Goal: Find specific page/section: Find specific page/section

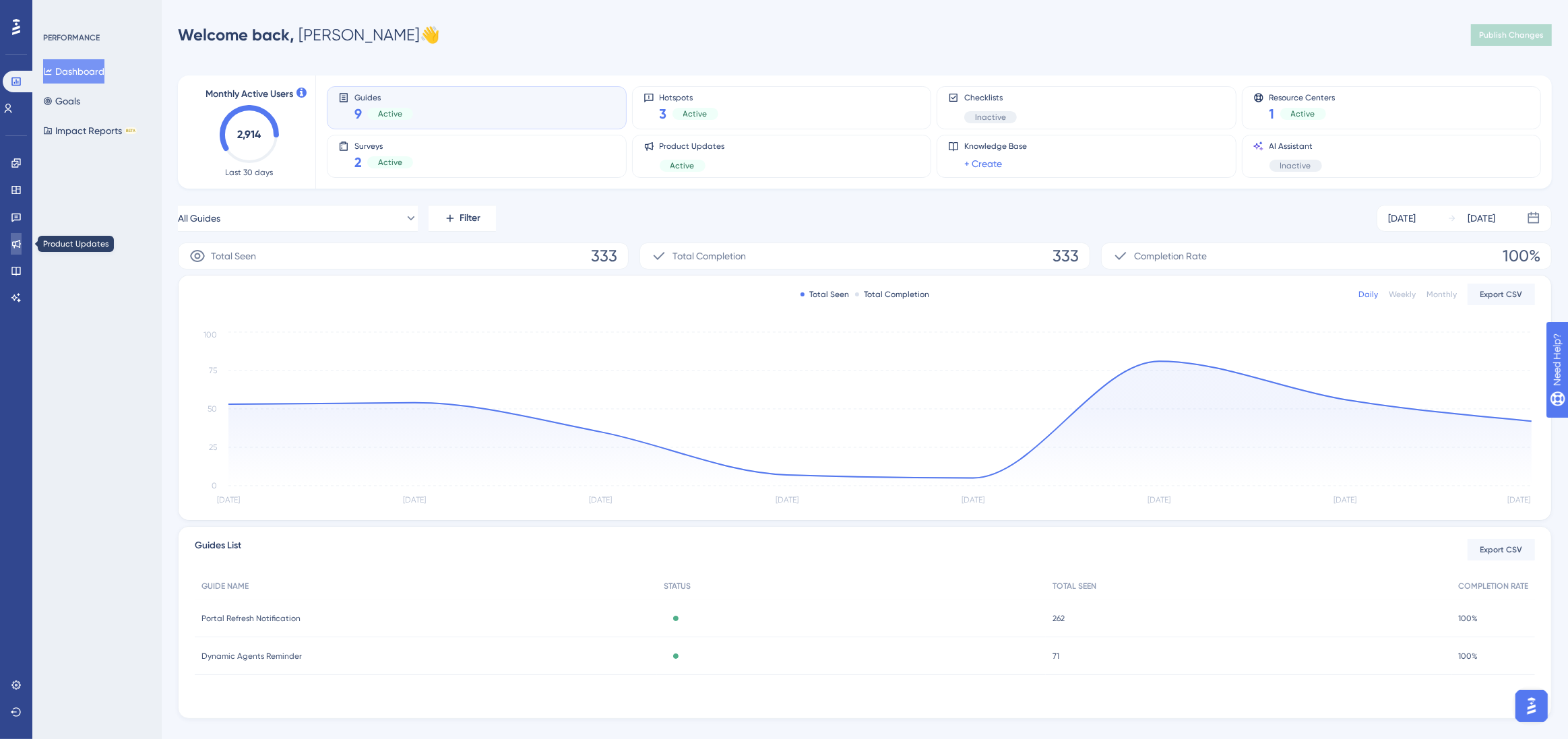
click at [20, 246] on icon at bounding box center [17, 244] width 9 height 9
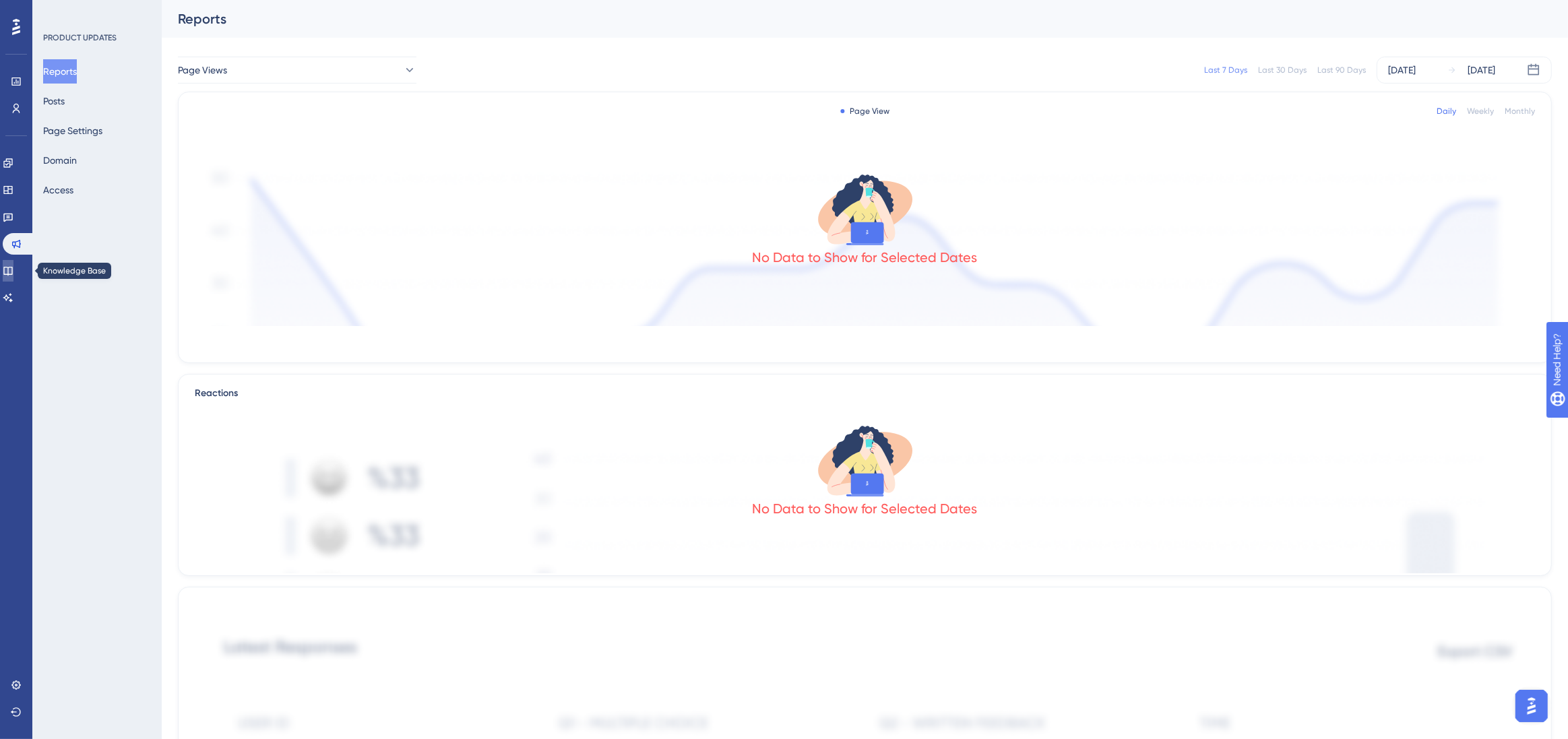
click at [12, 267] on icon at bounding box center [8, 271] width 9 height 9
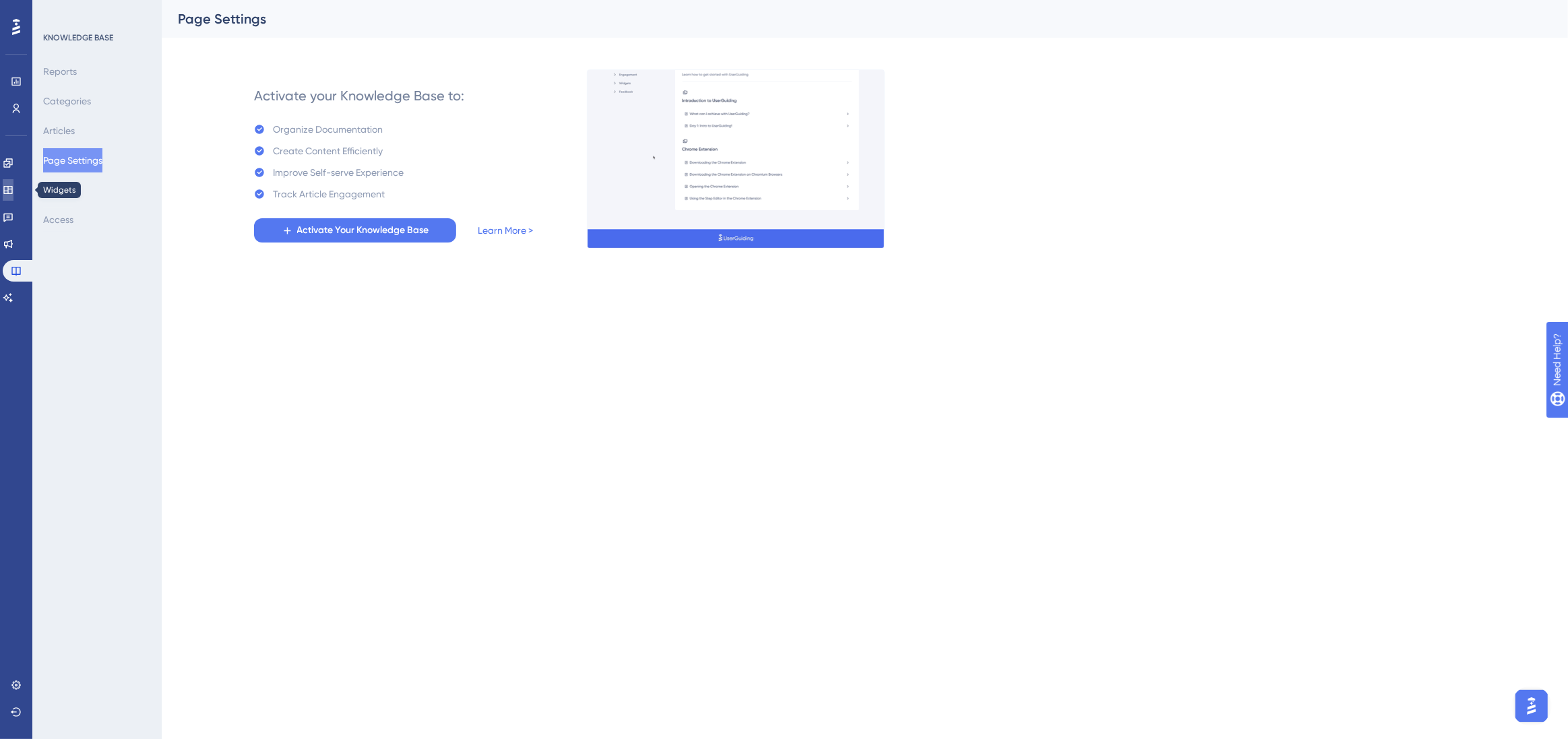
click at [12, 188] on icon at bounding box center [8, 190] width 9 height 8
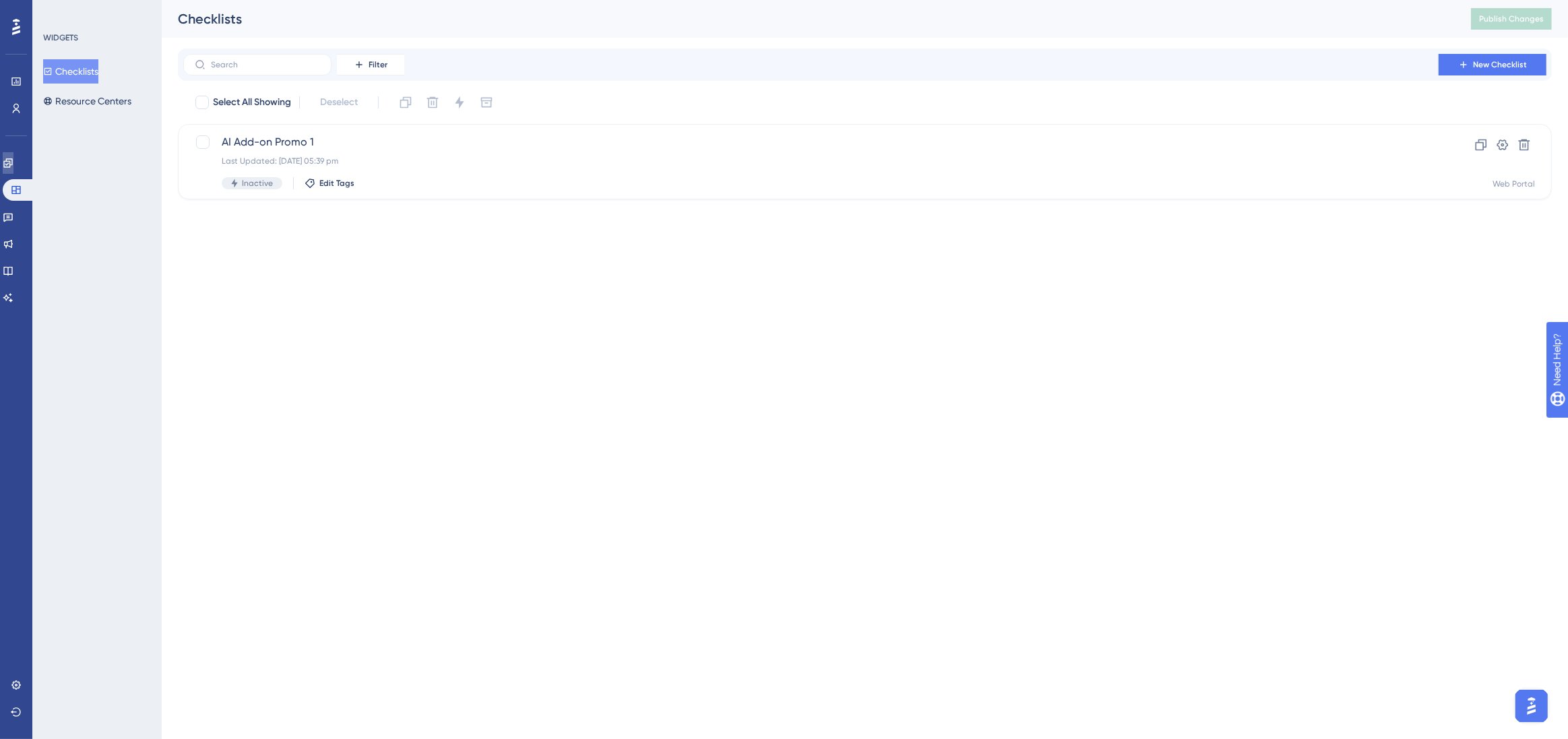
click at [14, 166] on icon at bounding box center [8, 163] width 11 height 11
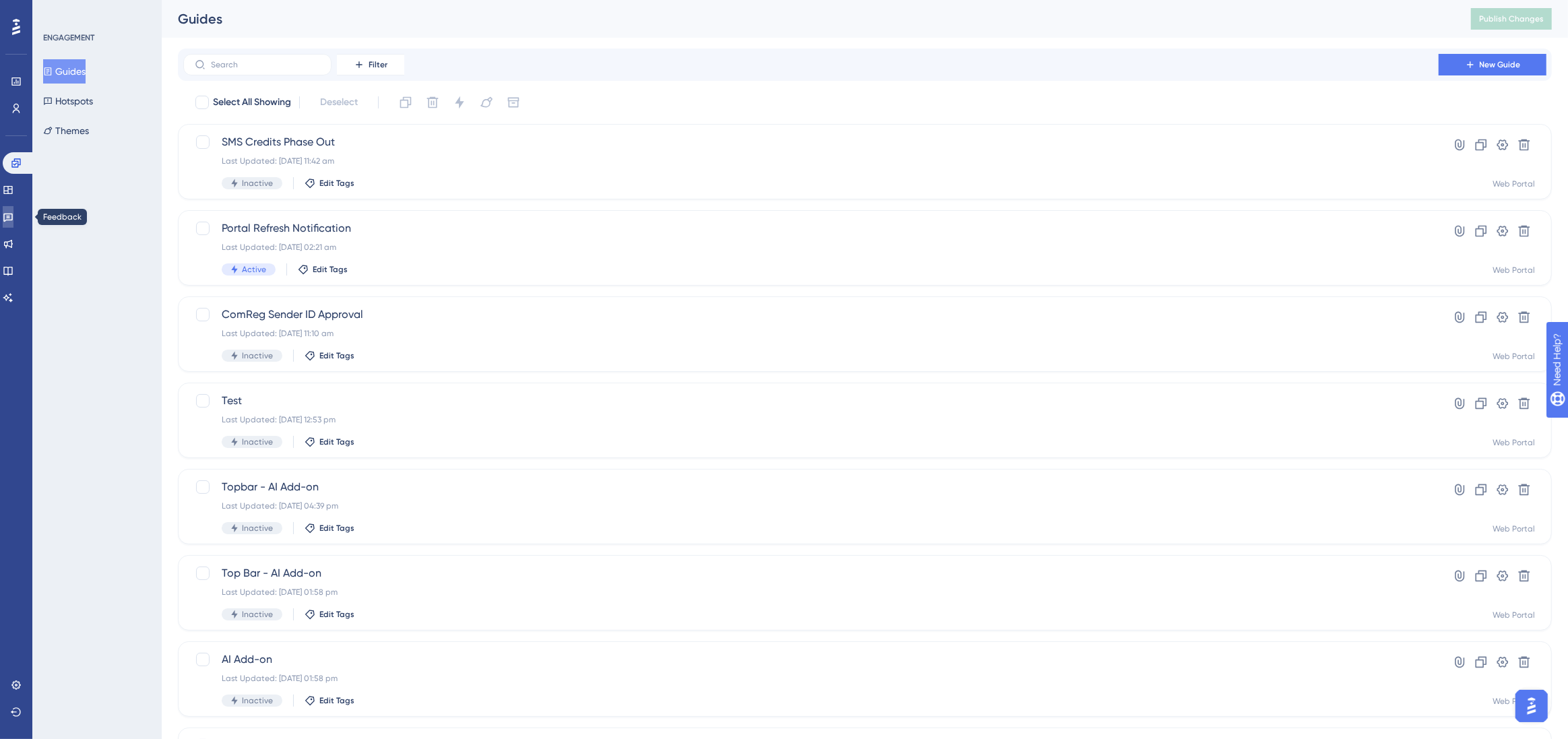
click at [14, 218] on icon at bounding box center [8, 217] width 11 height 11
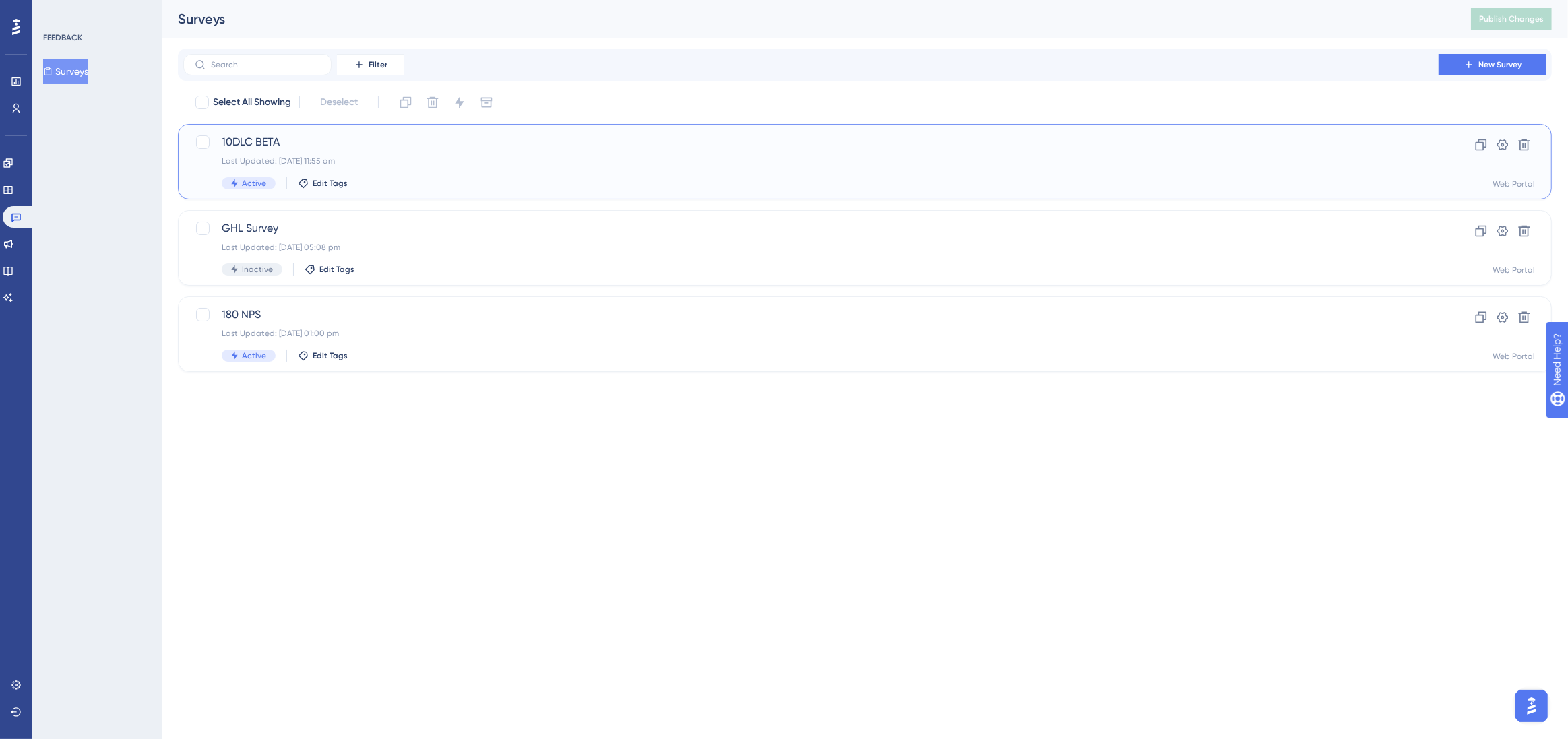
click at [382, 134] on span "10DLC BETA" at bounding box center [811, 142] width 1178 height 16
